Goal: Check status

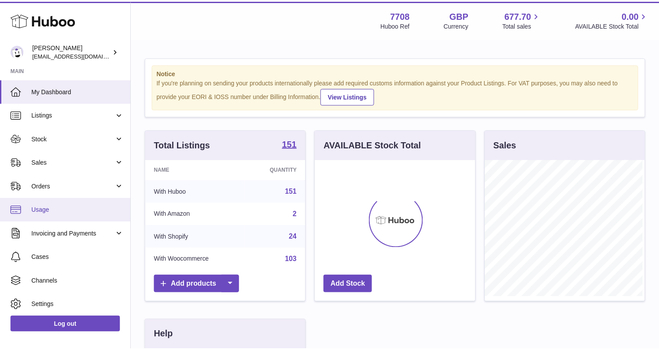
scroll to position [137, 162]
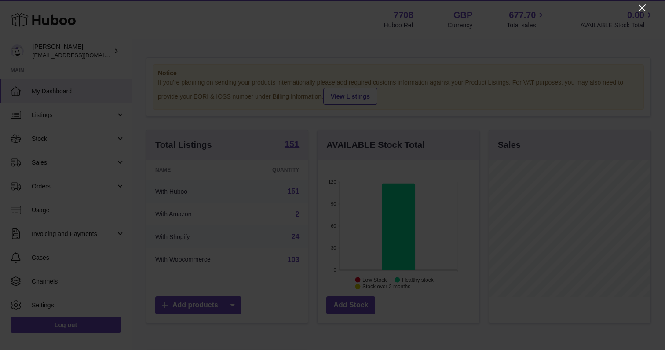
click at [642, 5] on icon "Close" at bounding box center [642, 8] width 11 height 11
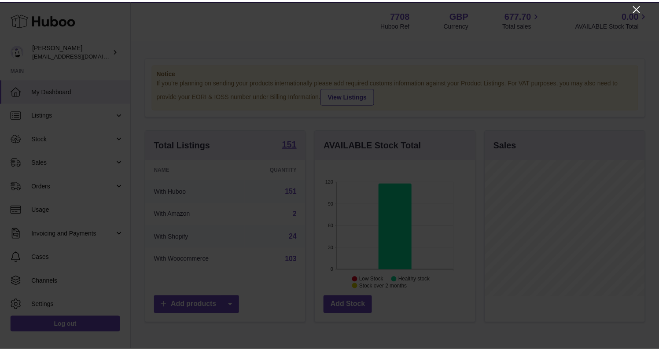
scroll to position [439919, 439897]
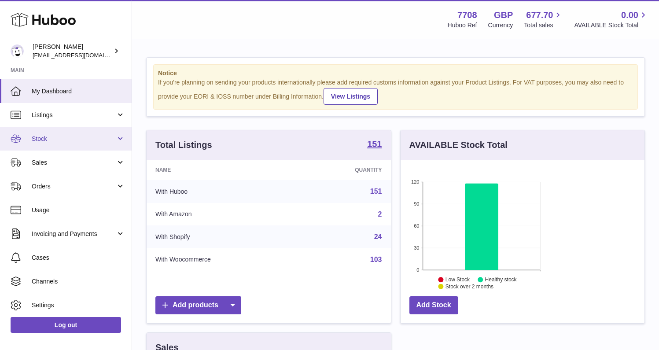
click at [70, 144] on link "Stock" at bounding box center [66, 139] width 132 height 24
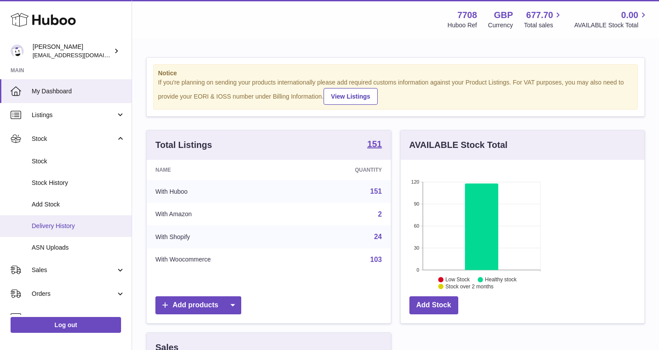
click at [66, 229] on span "Delivery History" at bounding box center [78, 226] width 93 height 8
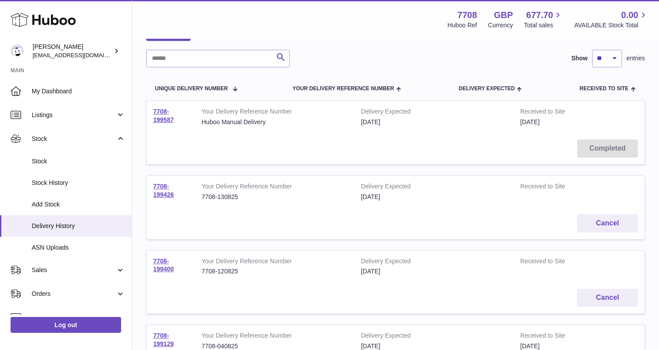
scroll to position [71, 0]
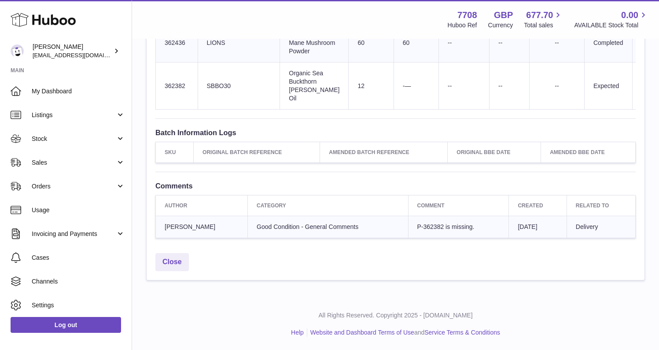
scroll to position [1302, 0]
click at [210, 309] on div "All Rights Reserved. Copyright 2025 - [DOMAIN_NAME] Help Website and Dashboard …" at bounding box center [395, 324] width 527 height 52
